Goal: Task Accomplishment & Management: Complete application form

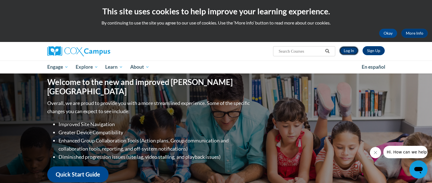
click at [347, 48] on link "Log In" at bounding box center [348, 50] width 19 height 9
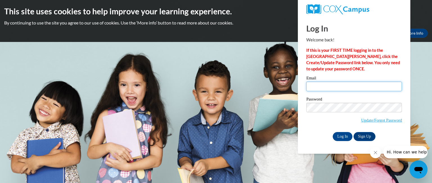
click at [334, 84] on input "Email" at bounding box center [355, 87] width 96 height 10
type input "[EMAIL_ADDRESS][DOMAIN_NAME]"
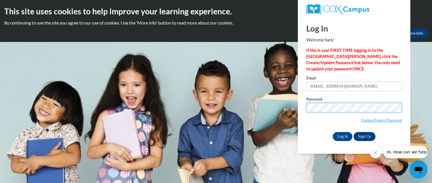
click at [333, 132] on input "Log In" at bounding box center [343, 136] width 20 height 9
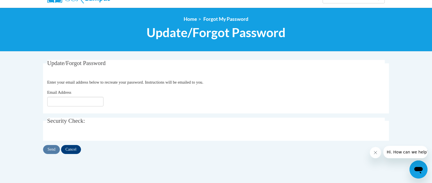
scroll to position [68, 0]
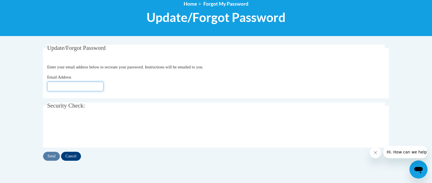
click at [61, 82] on input "Email Address" at bounding box center [75, 87] width 56 height 10
type input "[EMAIL_ADDRESS][DOMAIN_NAME]"
click at [57, 153] on input "Send" at bounding box center [51, 156] width 17 height 9
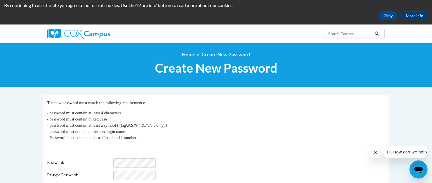
scroll to position [24, 0]
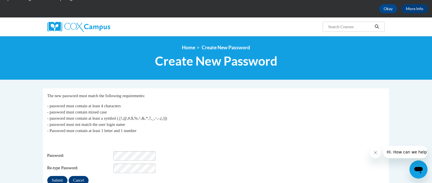
click at [114, 146] on div "Login: abrahama@fonddulac.k12.wi.us Password: Re-type Password:" at bounding box center [216, 155] width 338 height 35
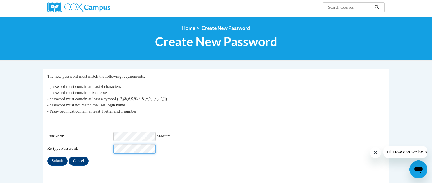
scroll to position [53, 0]
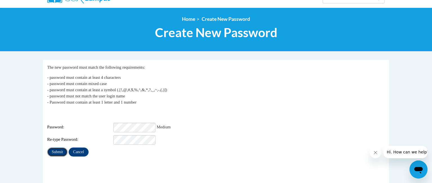
click at [59, 148] on input "Submit" at bounding box center [57, 152] width 20 height 9
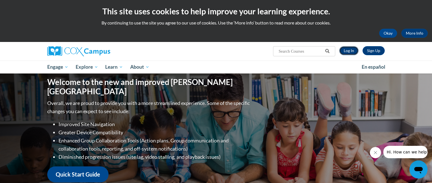
click at [346, 53] on link "Log In" at bounding box center [348, 50] width 19 height 9
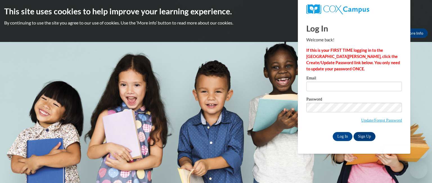
click at [321, 85] on input "Email" at bounding box center [355, 87] width 96 height 10
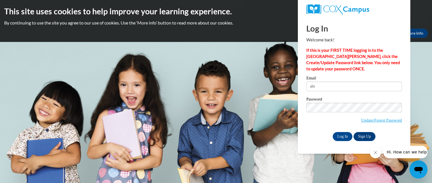
type input "abrahama@fonddulac.k12.wi.us"
click at [333, 132] on input "Log In" at bounding box center [343, 136] width 20 height 9
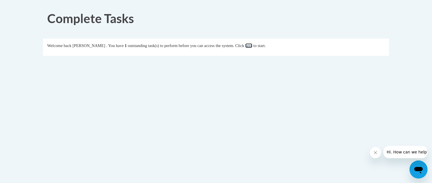
click at [253, 46] on link "here" at bounding box center [248, 45] width 7 height 5
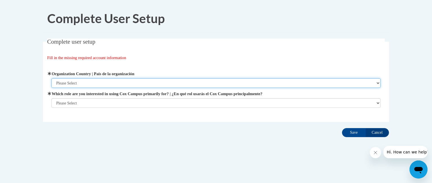
click at [84, 83] on select "Please Select [GEOGRAPHIC_DATA] | [GEOGRAPHIC_DATA] Outside of [GEOGRAPHIC_DATA…" at bounding box center [217, 83] width 330 height 10
select select "ad49bcad-a171-4b2e-b99c-48b446064914"
click at [52, 78] on select "Please Select United States | Estados Unidos Outside of the United States | Fue…" at bounding box center [217, 83] width 330 height 10
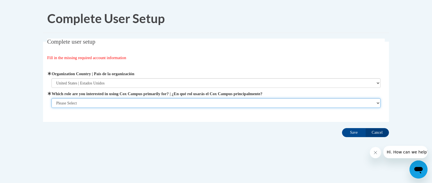
click at [91, 105] on select "Please Select College/University | Colegio/Universidad Community/Nonprofit Part…" at bounding box center [217, 103] width 330 height 10
select select "fbf2d438-af2f-41f8-98f1-81c410e29de3"
click at [52, 108] on select "Please Select College/University | Colegio/Universidad Community/Nonprofit Part…" at bounding box center [217, 103] width 330 height 10
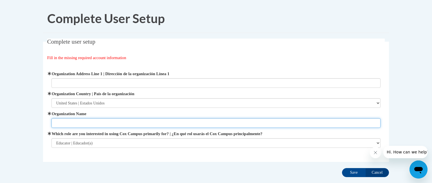
click at [95, 124] on input "Organization Name" at bounding box center [217, 123] width 330 height 10
type input "Fond du Lac School District"
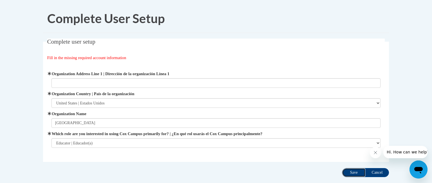
click at [351, 173] on input "Save" at bounding box center [354, 172] width 24 height 9
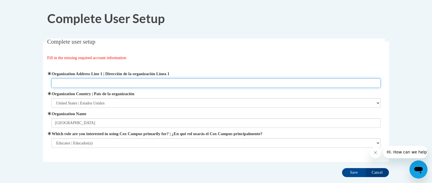
paste input "72 W 9th St, Fond du Lac, WI 54935"
type input "72 W 9th St, Fond du Lac, WI 54935"
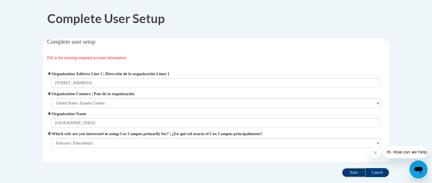
click at [348, 173] on input "Save" at bounding box center [354, 172] width 24 height 9
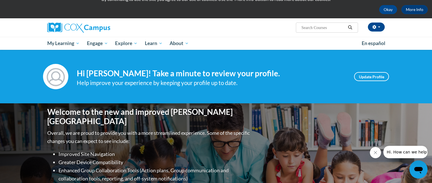
scroll to position [28, 0]
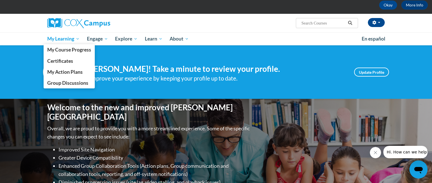
click at [59, 37] on span "My Learning" at bounding box center [63, 38] width 32 height 7
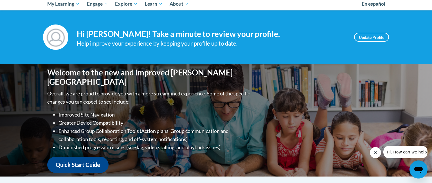
scroll to position [0, 0]
